Goal: Navigation & Orientation: Go to known website

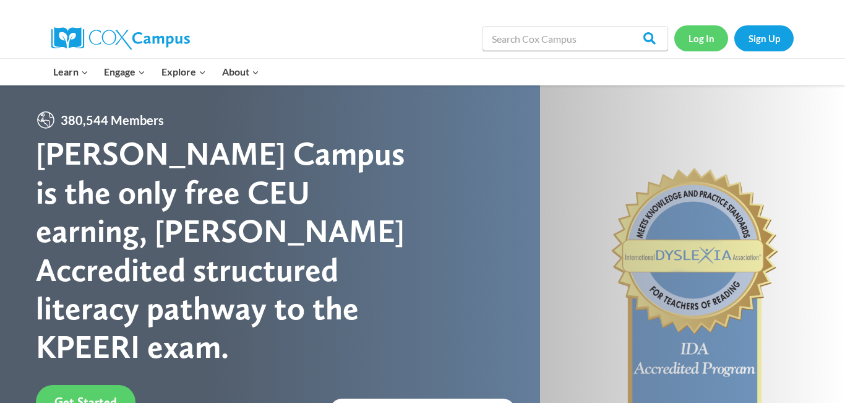
click at [693, 44] on link "Log In" at bounding box center [702, 37] width 54 height 25
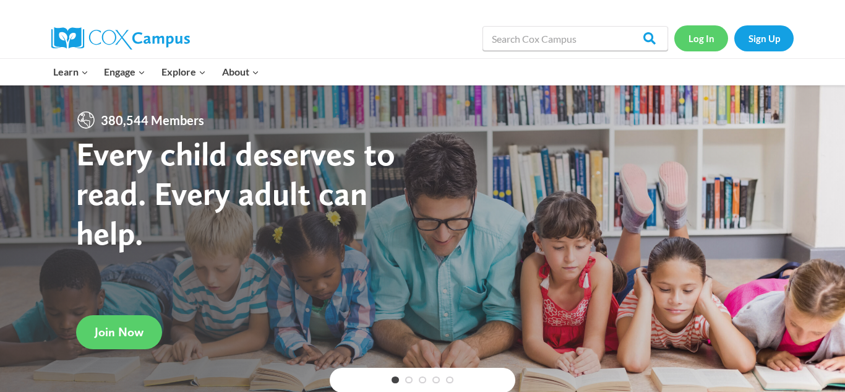
click at [699, 40] on link "Log In" at bounding box center [702, 37] width 54 height 25
